Goal: Transaction & Acquisition: Purchase product/service

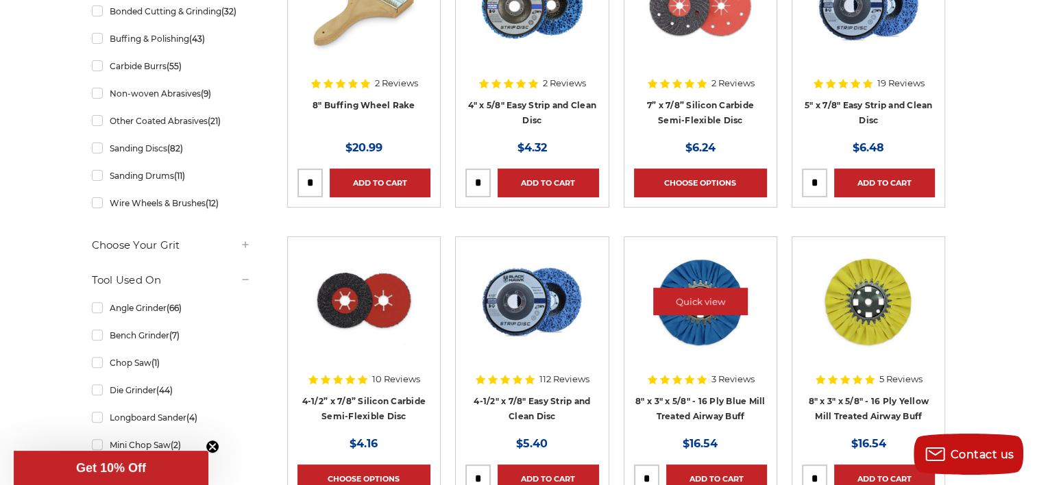
scroll to position [617, 0]
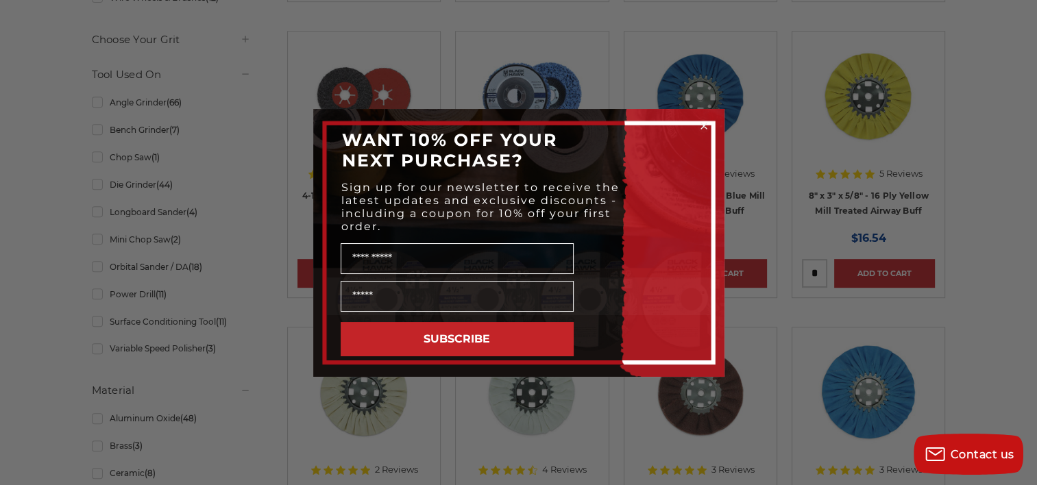
click at [701, 122] on circle "Close dialog" at bounding box center [703, 125] width 13 height 13
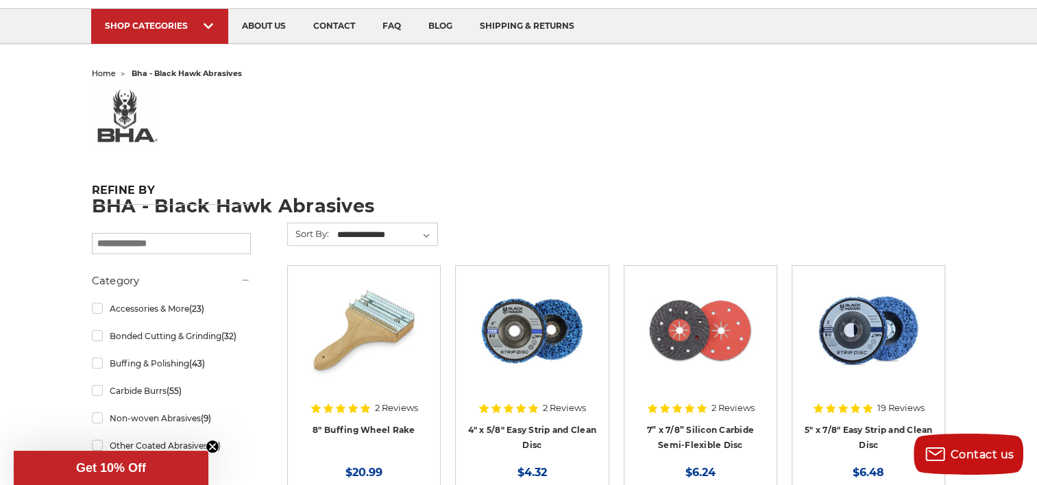
scroll to position [0, 0]
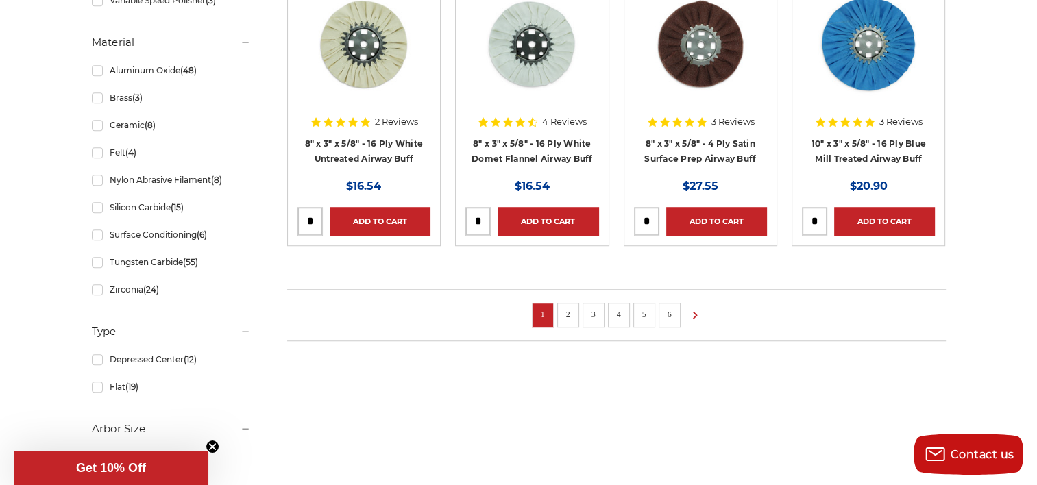
scroll to position [891, 0]
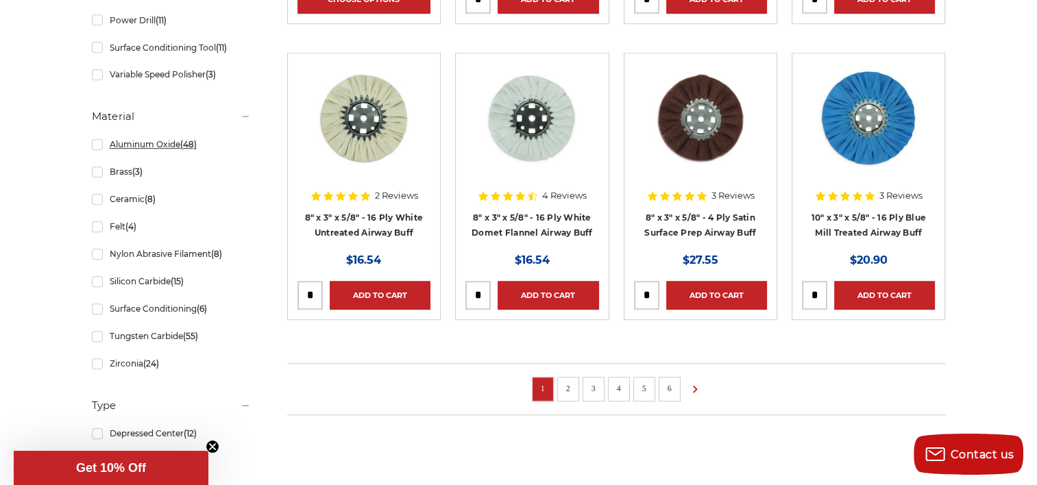
click at [104, 146] on link "Aluminum Oxide (48)" at bounding box center [171, 144] width 159 height 24
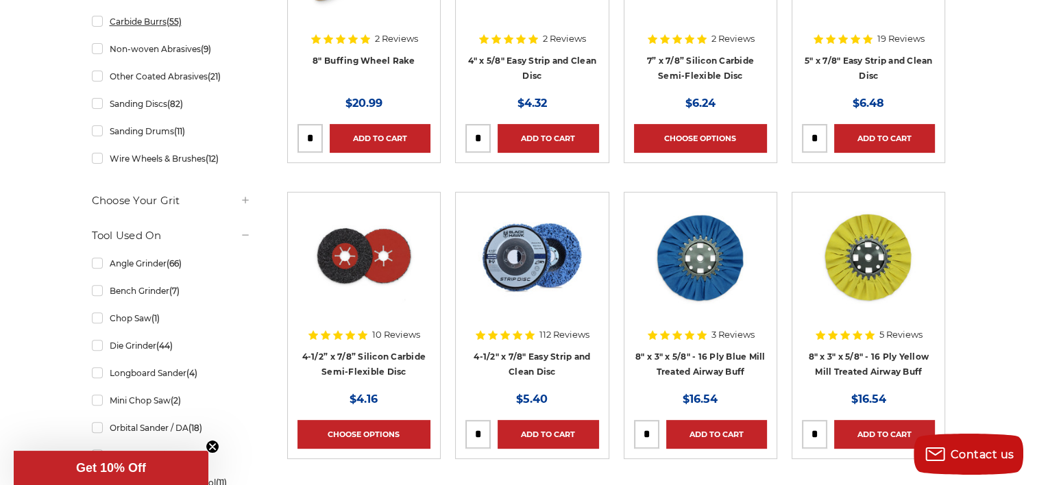
scroll to position [480, 0]
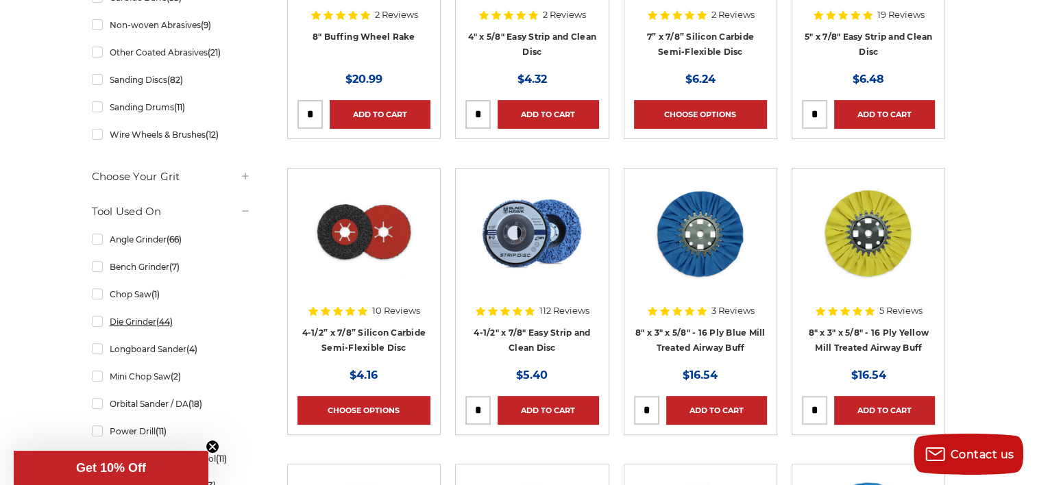
click at [99, 329] on link "Die Grinder (44)" at bounding box center [171, 322] width 159 height 24
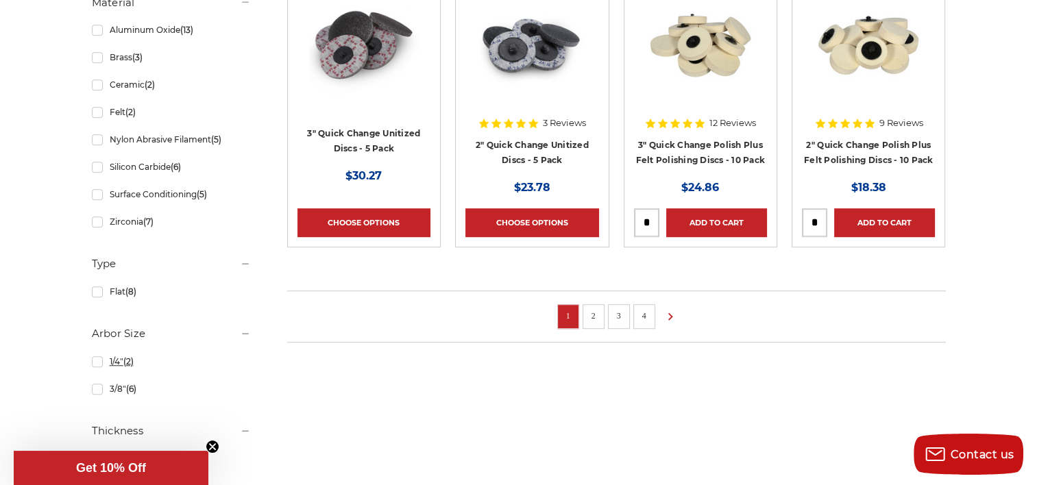
scroll to position [960, 0]
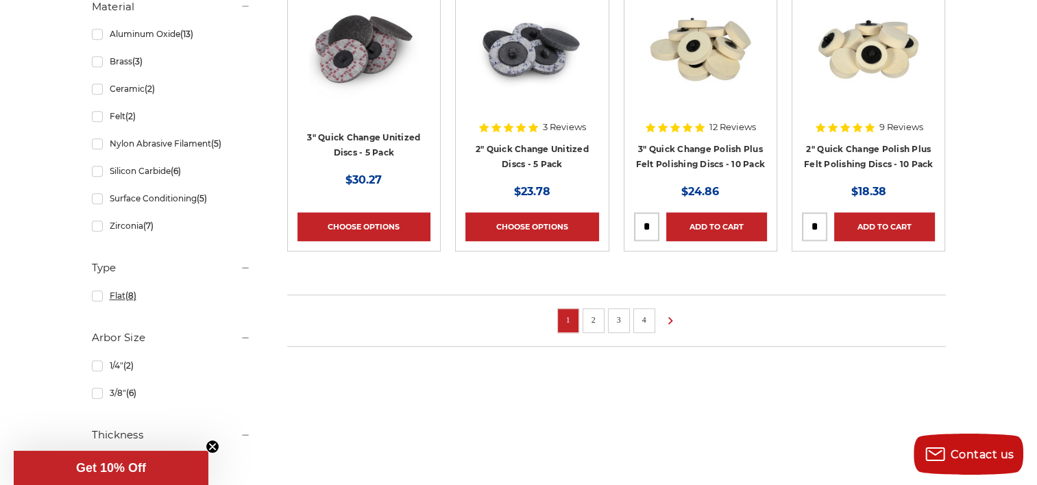
click at [92, 297] on link "Flat (8)" at bounding box center [171, 296] width 159 height 24
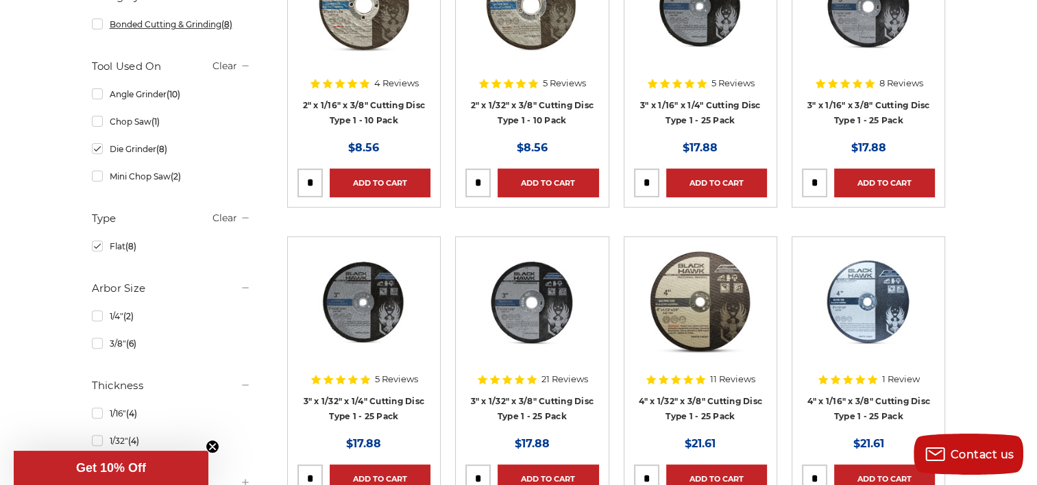
scroll to position [548, 0]
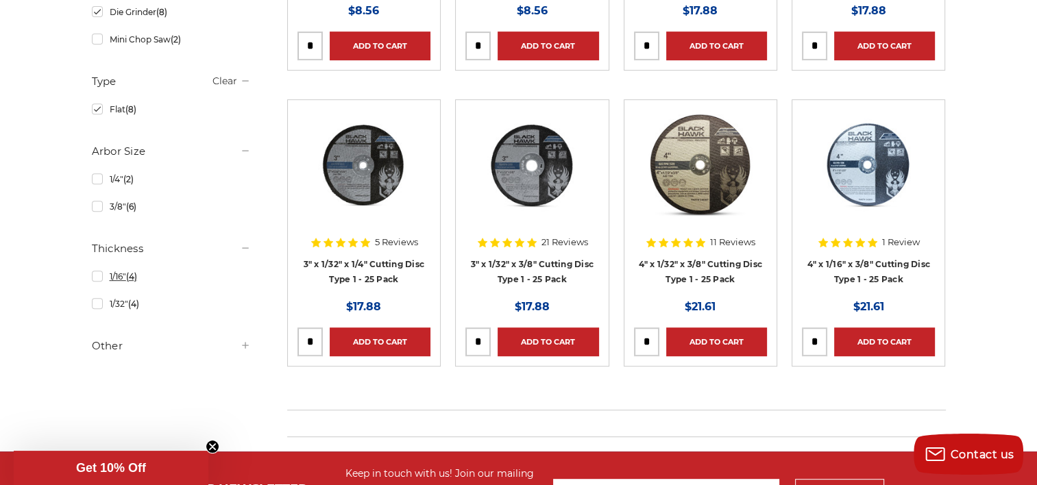
click at [93, 266] on link "1/16" (4)" at bounding box center [171, 277] width 159 height 24
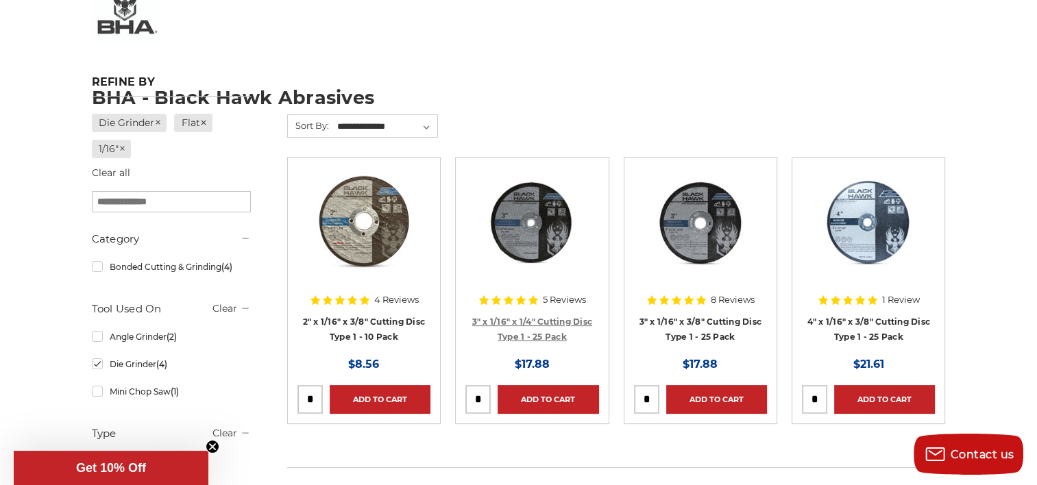
scroll to position [206, 0]
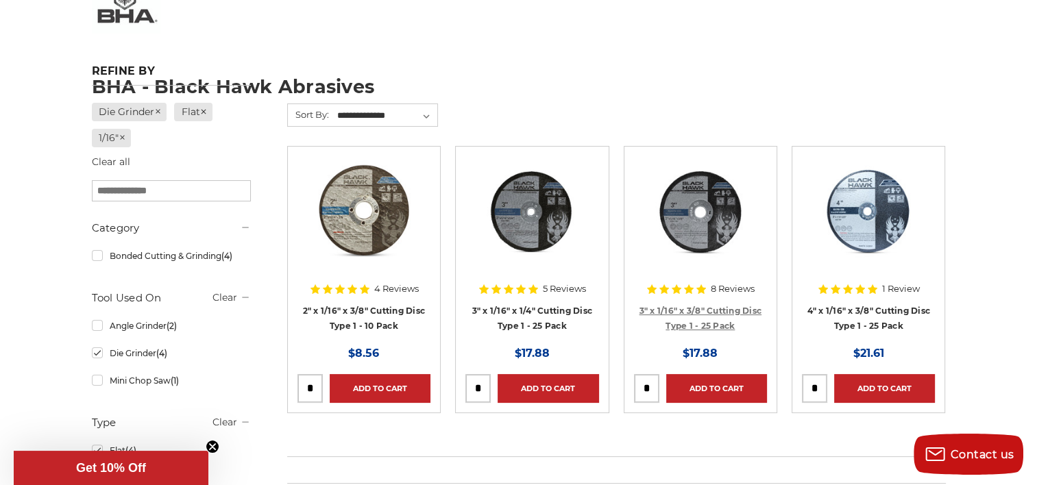
click at [720, 306] on link "3" x 1/16" x 3/8" Cutting Disc Type 1 - 25 Pack" at bounding box center [701, 319] width 123 height 26
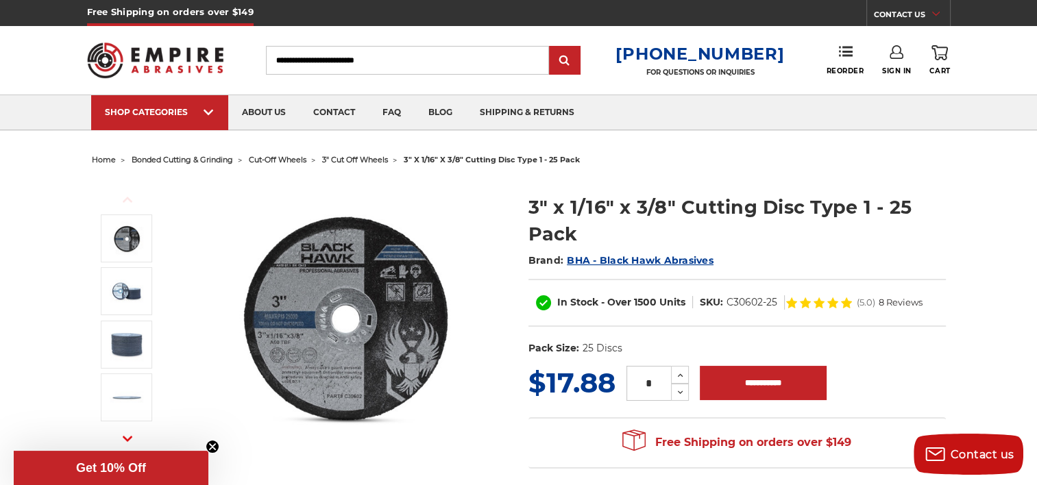
click at [295, 340] on img at bounding box center [346, 317] width 274 height 274
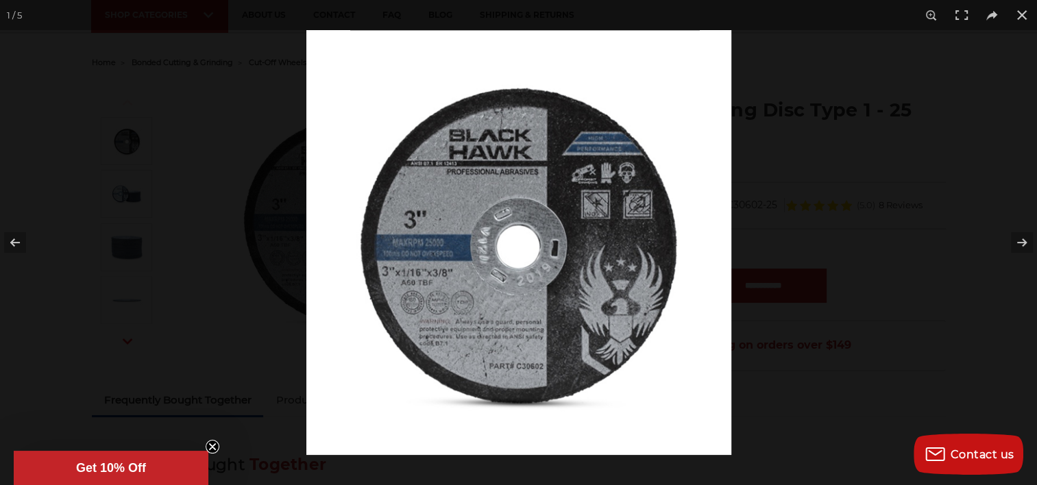
scroll to position [69, 0]
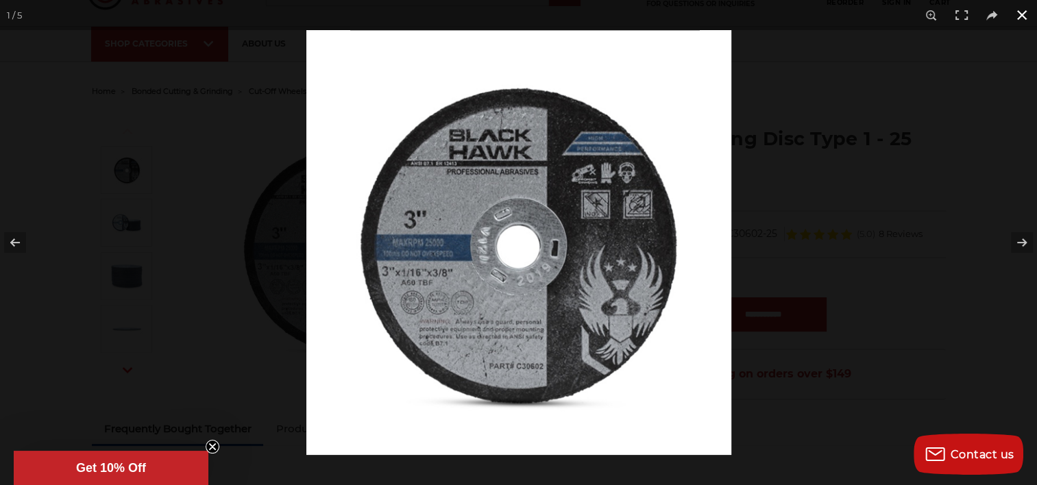
click at [1027, 14] on button at bounding box center [1022, 15] width 30 height 30
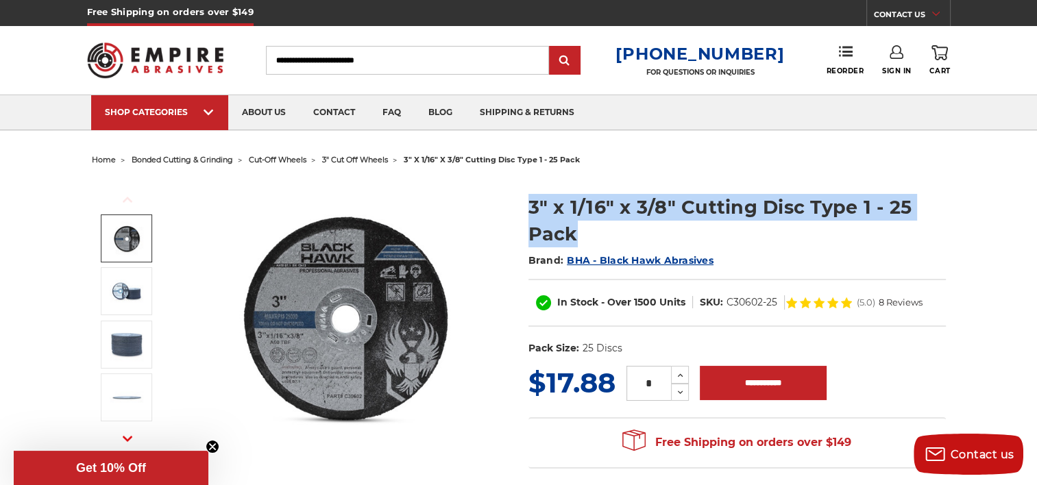
drag, startPoint x: 575, startPoint y: 236, endPoint x: 521, endPoint y: 204, distance: 62.4
click at [521, 204] on section "3" x 1/16" x 3/8" Cutting Disc Type 1 - 25 Pack Brand: BHA - Black Hawk Abrasiv…" at bounding box center [737, 272] width 437 height 184
copy h1 "3" x 1/16" x 3/8" Cutting Disc Type 1 - 25 Pack"
